Goal: Task Accomplishment & Management: Complete application form

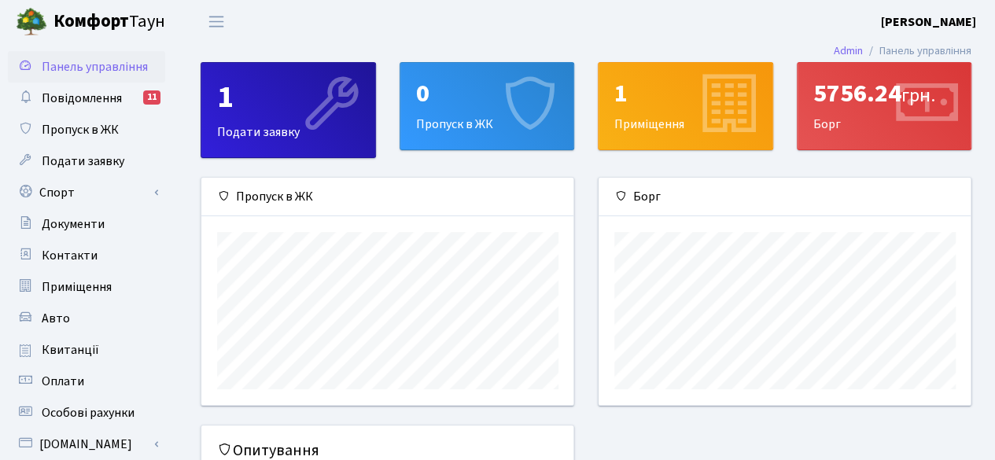
scroll to position [226, 373]
click at [495, 99] on icon at bounding box center [528, 105] width 75 height 75
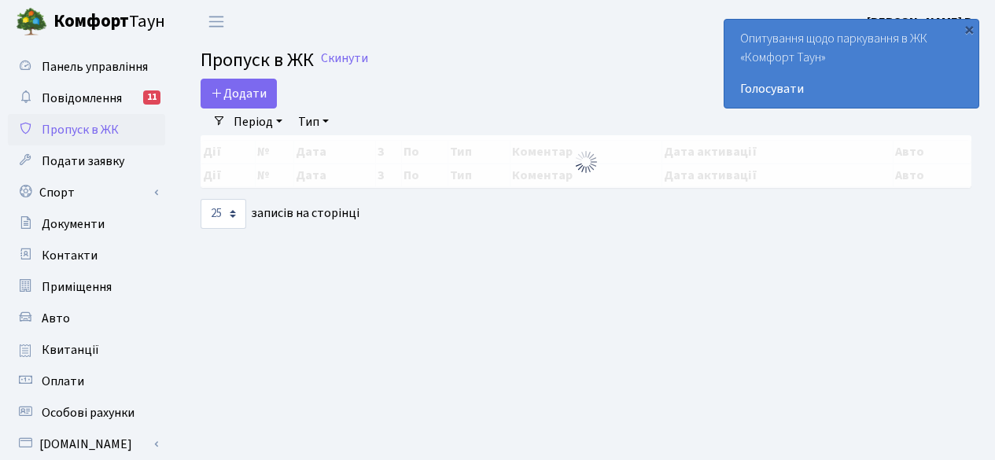
select select "25"
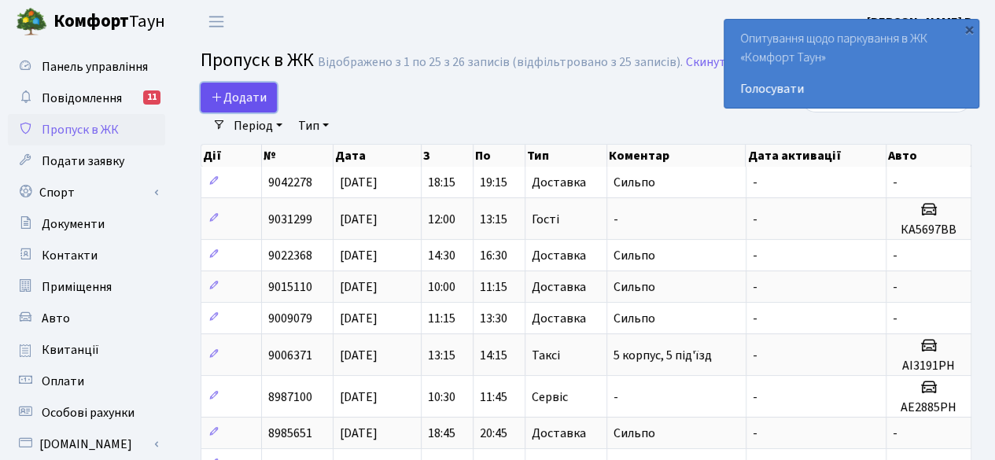
click at [234, 97] on span "Додати" at bounding box center [239, 97] width 56 height 17
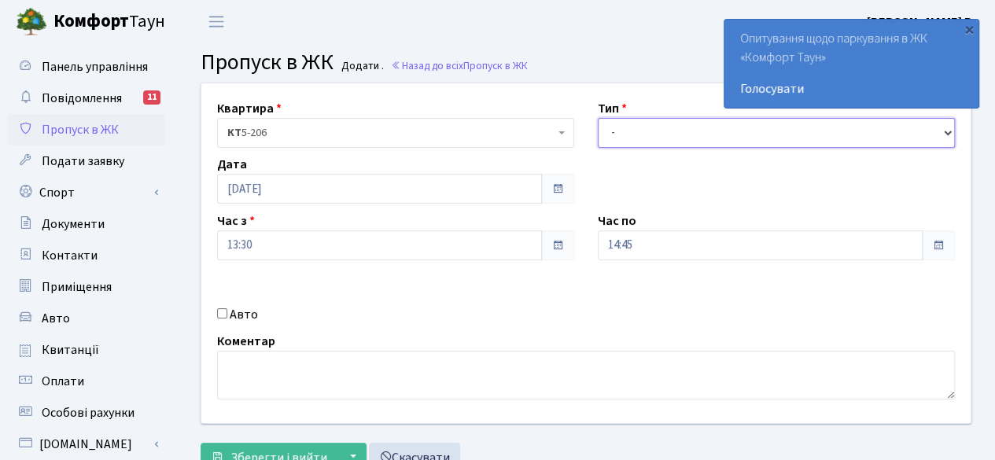
click at [655, 122] on select "- Доставка Таксі Гості Сервіс" at bounding box center [776, 133] width 357 height 30
select select "2"
click at [598, 118] on select "- Доставка Таксі Гості Сервіс" at bounding box center [776, 133] width 357 height 30
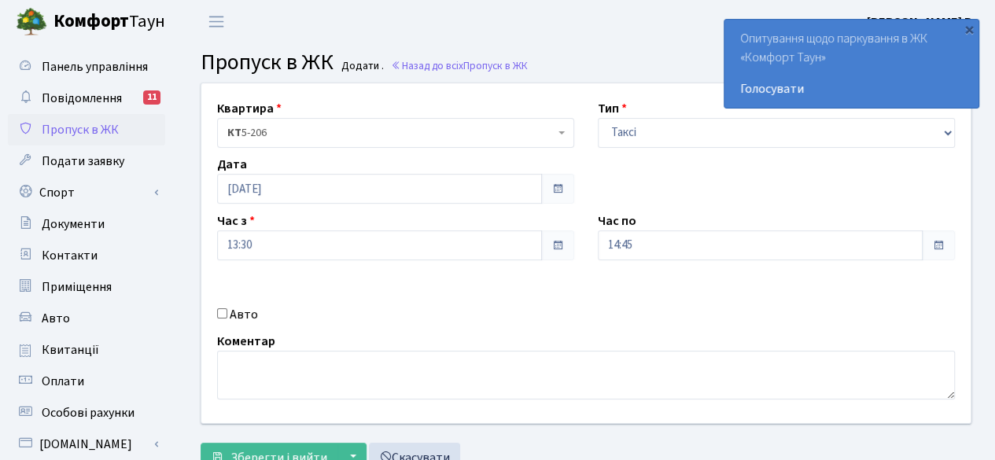
click at [217, 314] on input "Авто" at bounding box center [222, 313] width 10 height 10
checkbox input "true"
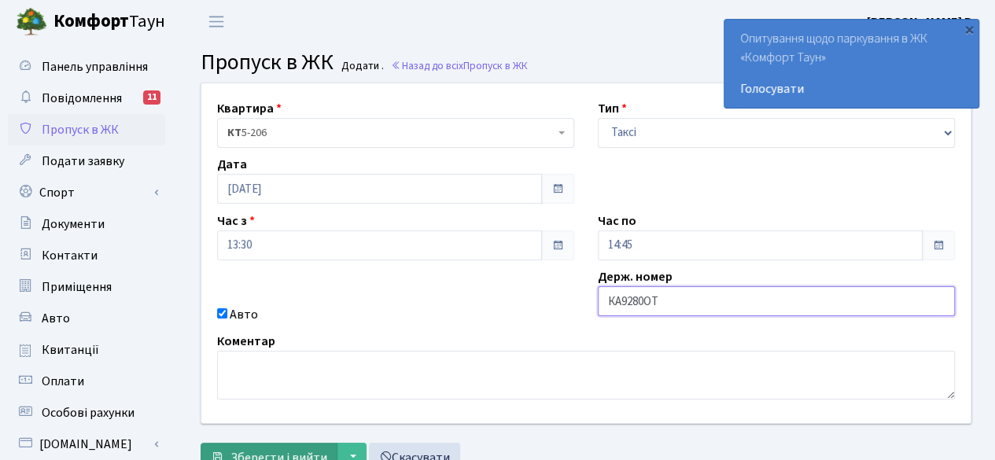
type input "КА9280ОТ"
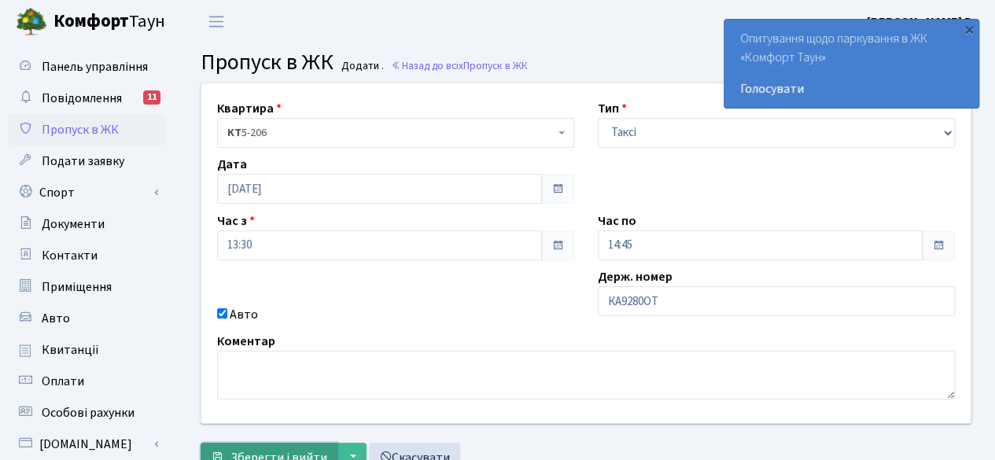
click at [263, 455] on span "Зберегти і вийти" at bounding box center [278, 457] width 97 height 17
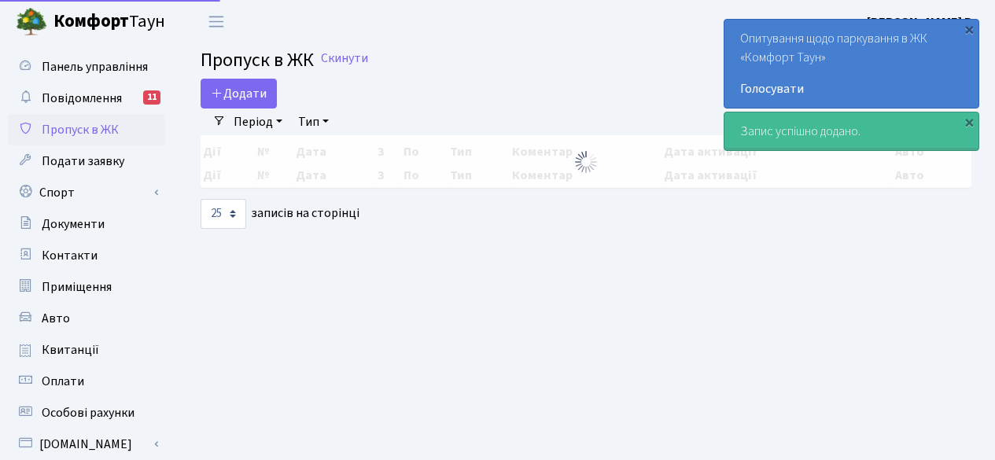
select select "25"
